Goal: Complete application form: Complete application form

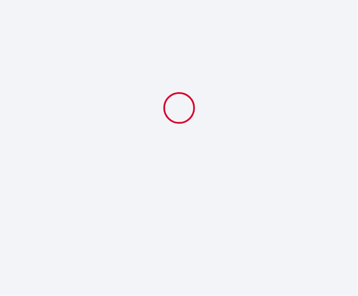
select select
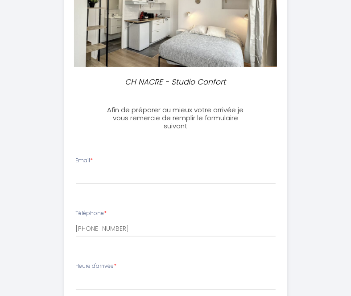
scroll to position [134, 0]
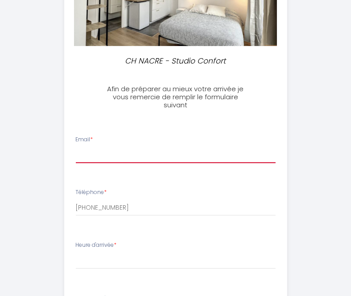
click at [125, 151] on input "Email *" at bounding box center [176, 155] width 200 height 16
type input "[EMAIL_ADDRESS][DOMAIN_NAME]"
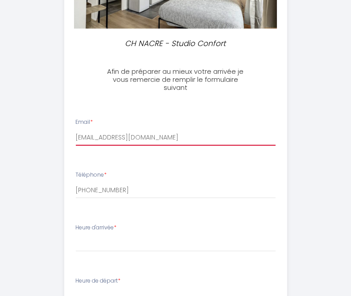
scroll to position [179, 0]
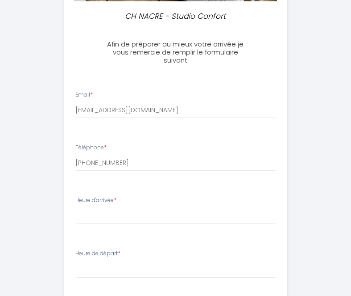
click at [121, 204] on div "Heure d'arrivée * 16:00 16:30 17:00 17:30 18:00 18:30 19:00 19:30 20:00 20:30 2…" at bounding box center [176, 210] width 200 height 29
click at [131, 210] on select "16:00 16:30 17:00 17:30 18:00 18:30 19:00 19:30 20:00 20:30 21:00 21:30 22:00 2…" at bounding box center [176, 215] width 200 height 17
select select "16:00"
click at [76, 207] on select "16:00 16:30 17:00 17:30 18:00 18:30 19:00 19:30 20:00 20:30 21:00 21:30 22:00 2…" at bounding box center [176, 215] width 200 height 17
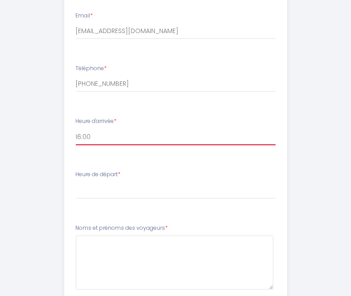
scroll to position [268, 0]
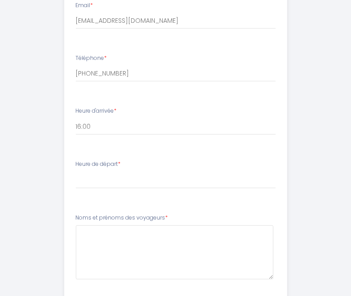
click at [131, 168] on div "Heure de départ * 00:00 00:30 01:00 01:30 02:00 02:30 03:00 03:30 04:00 04:30 0…" at bounding box center [176, 174] width 200 height 29
click at [131, 181] on select "00:00 00:30 01:00 01:30 02:00 02:30 03:00 03:30 04:00 04:30 05:00 05:30 06:00 0…" at bounding box center [176, 179] width 200 height 17
select select "11:00"
click at [76, 171] on select "00:00 00:30 01:00 01:30 02:00 02:30 03:00 03:30 04:00 04:30 05:00 05:30 06:00 0…" at bounding box center [176, 179] width 200 height 17
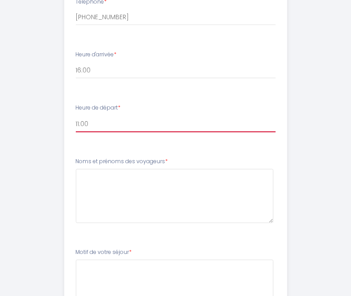
scroll to position [357, 0]
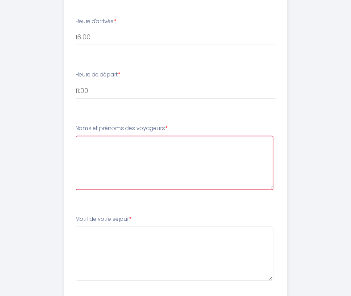
click at [121, 153] on voyageurs4 at bounding box center [175, 163] width 198 height 54
type voyageurs4 "[PERSON_NAME] 1 voyageur"
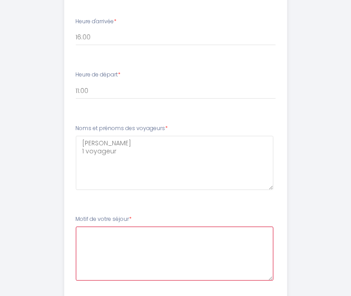
click at [133, 260] on séjour5 at bounding box center [175, 253] width 198 height 54
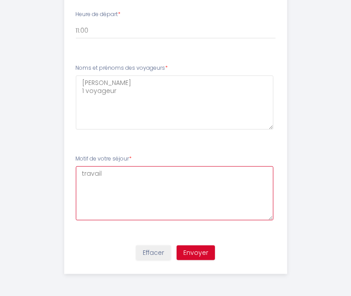
scroll to position [373, 0]
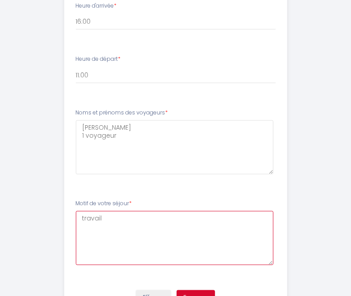
type séjour5 "travail"
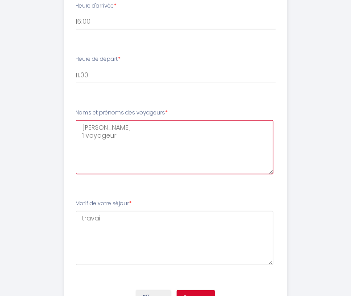
click at [125, 140] on voyageurs4 "[PERSON_NAME] 1 voyageur" at bounding box center [175, 147] width 198 height 54
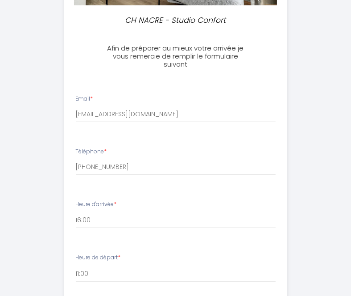
scroll to position [194, 0]
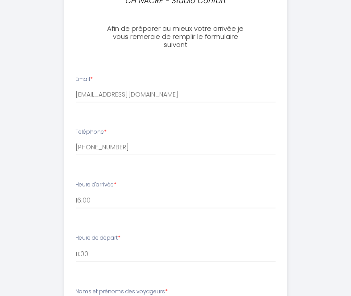
type voyageurs4 "[PERSON_NAME] 1 voyageur tel [PHONE_NUMBER] cordialement [PERSON_NAME]"
click at [104, 196] on select "16:00 16:30 17:00 17:30 18:00 18:30 19:00 19:30 20:00 20:30 21:00 21:30 22:00 2…" at bounding box center [176, 200] width 200 height 17
click at [114, 199] on select "16:00 16:30 17:00 17:30 18:00 18:30 19:00 19:30 20:00 20:30 21:00 21:30 22:00 2…" at bounding box center [176, 200] width 200 height 17
click at [109, 200] on select "16:00 16:30 17:00 17:30 18:00 18:30 19:00 19:30 20:00 20:30 21:00 21:30 22:00 2…" at bounding box center [176, 200] width 200 height 17
click at [114, 199] on select "16:00 16:30 17:00 17:30 18:00 18:30 19:00 19:30 20:00 20:30 21:00 21:30 22:00 2…" at bounding box center [176, 200] width 200 height 17
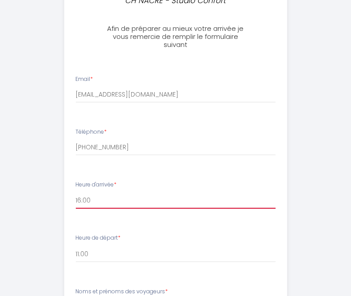
click at [122, 201] on select "16:00 16:30 17:00 17:30 18:00 18:30 19:00 19:30 20:00 20:30 21:00 21:30 22:00 2…" at bounding box center [176, 200] width 200 height 17
click at [121, 200] on select "16:00 16:30 17:00 17:30 18:00 18:30 19:00 19:30 20:00 20:30 21:00 21:30 22:00 2…" at bounding box center [176, 200] width 200 height 17
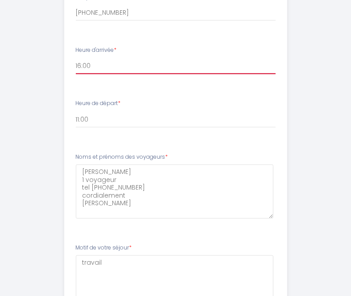
scroll to position [418, 0]
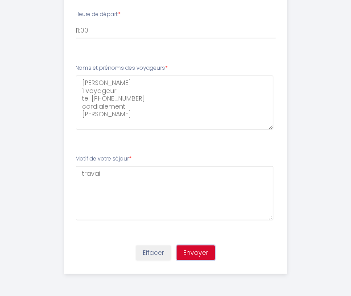
click at [198, 251] on button "Envoyer" at bounding box center [196, 252] width 38 height 15
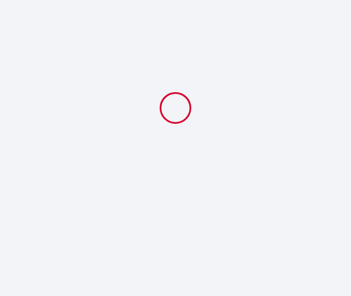
scroll to position [0, 0]
select select "11:00"
